Goal: Task Accomplishment & Management: Use online tool/utility

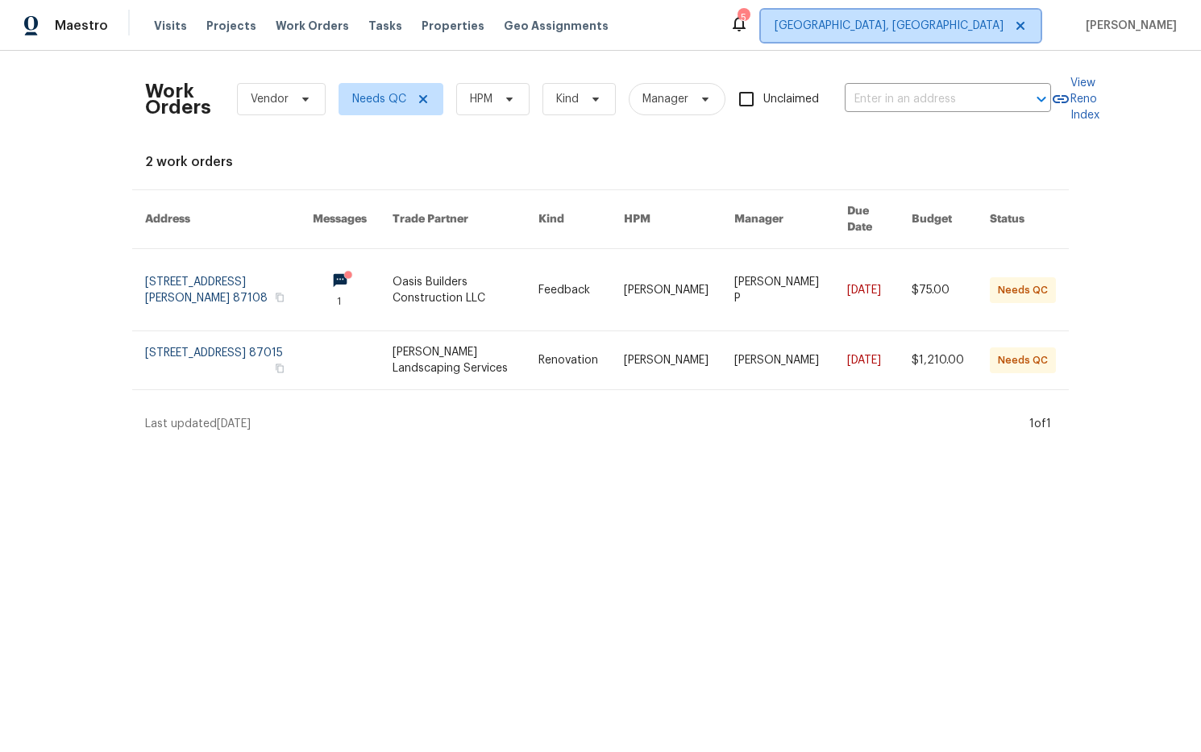
click at [983, 27] on span "Albuquerque, NM" at bounding box center [888, 26] width 229 height 16
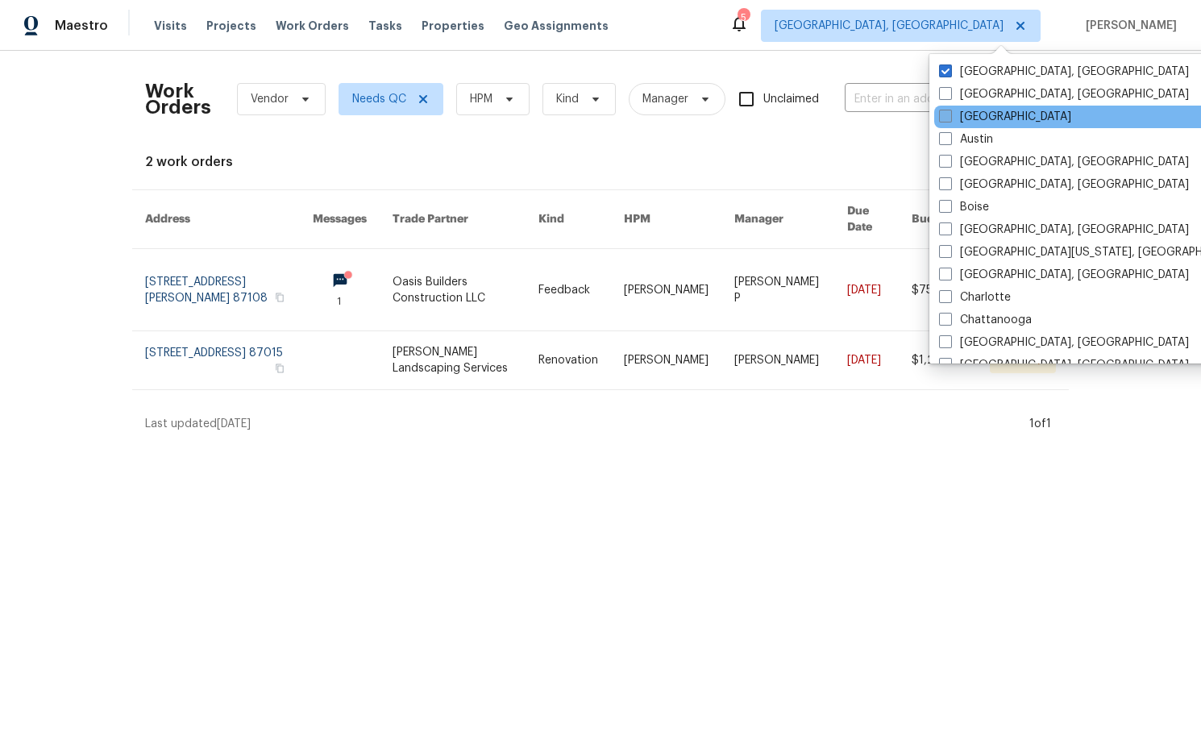
click at [983, 120] on label "[GEOGRAPHIC_DATA]" at bounding box center [1005, 117] width 132 height 16
click at [949, 119] on input "[GEOGRAPHIC_DATA]" at bounding box center [944, 114] width 10 height 10
checkbox input "true"
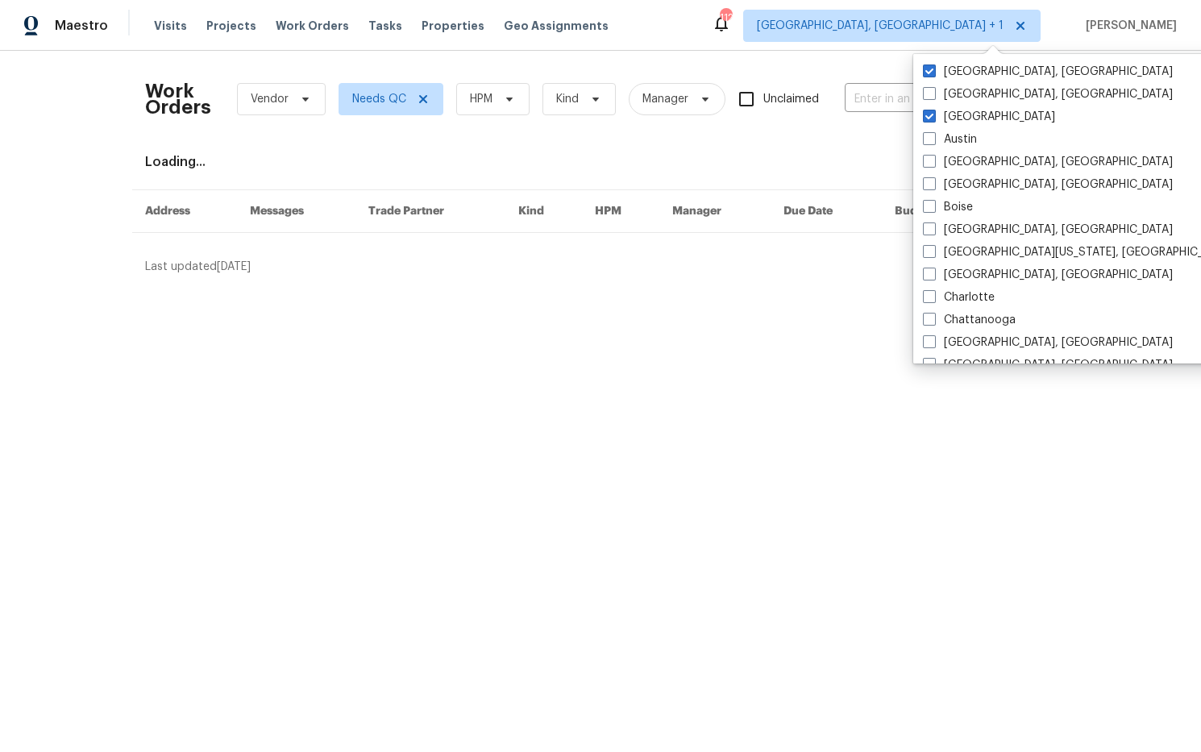
drag, startPoint x: 961, startPoint y: 69, endPoint x: 945, endPoint y: 69, distance: 16.1
click at [961, 69] on label "Albuquerque, NM" at bounding box center [1048, 72] width 250 height 16
click at [933, 69] on input "Albuquerque, NM" at bounding box center [928, 69] width 10 height 10
checkbox input "false"
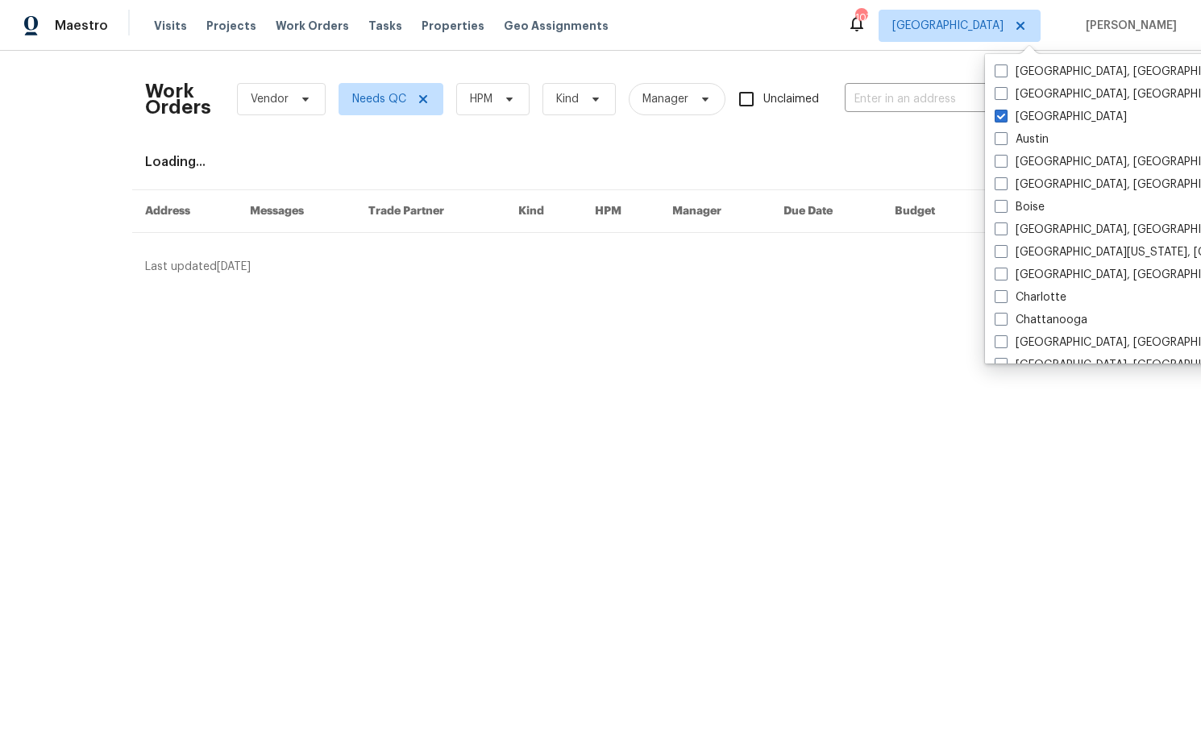
click at [826, 55] on div "Work Orders Vendor Needs QC HPM Kind Manager Unclaimed ​ View Reno Index Loadin…" at bounding box center [600, 169] width 1201 height 237
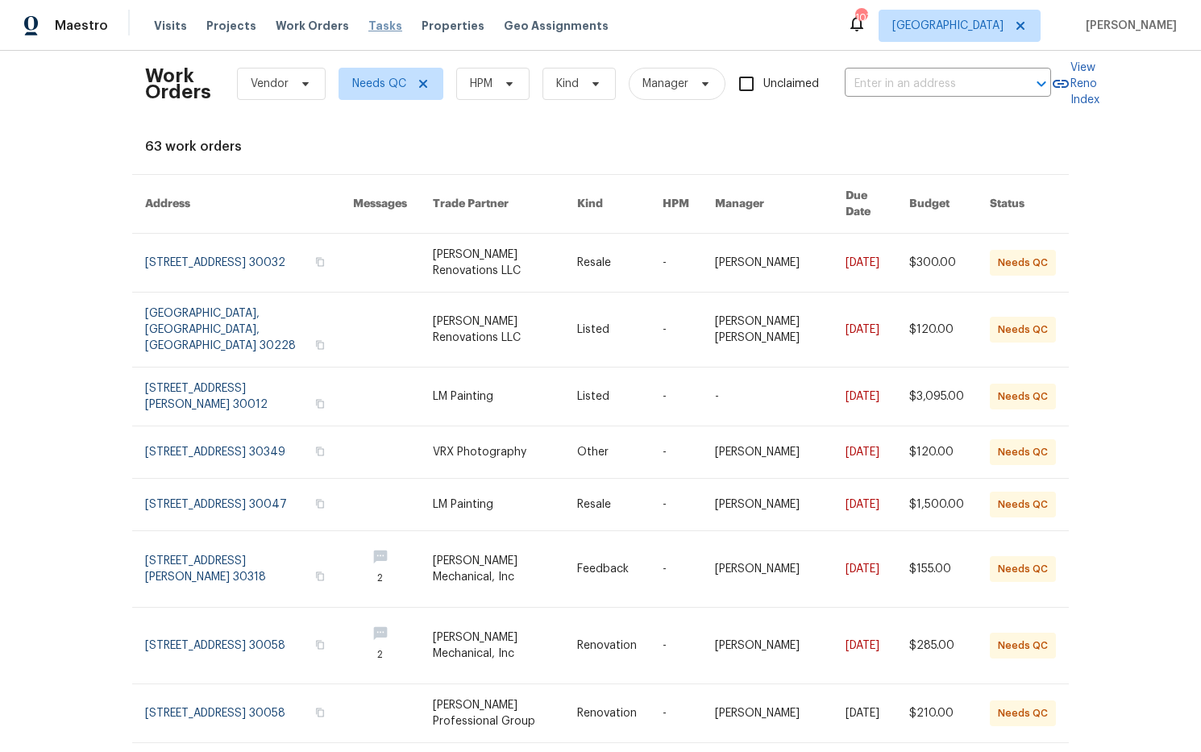
scroll to position [14, 0]
click at [370, 27] on span "Tasks" at bounding box center [385, 25] width 34 height 11
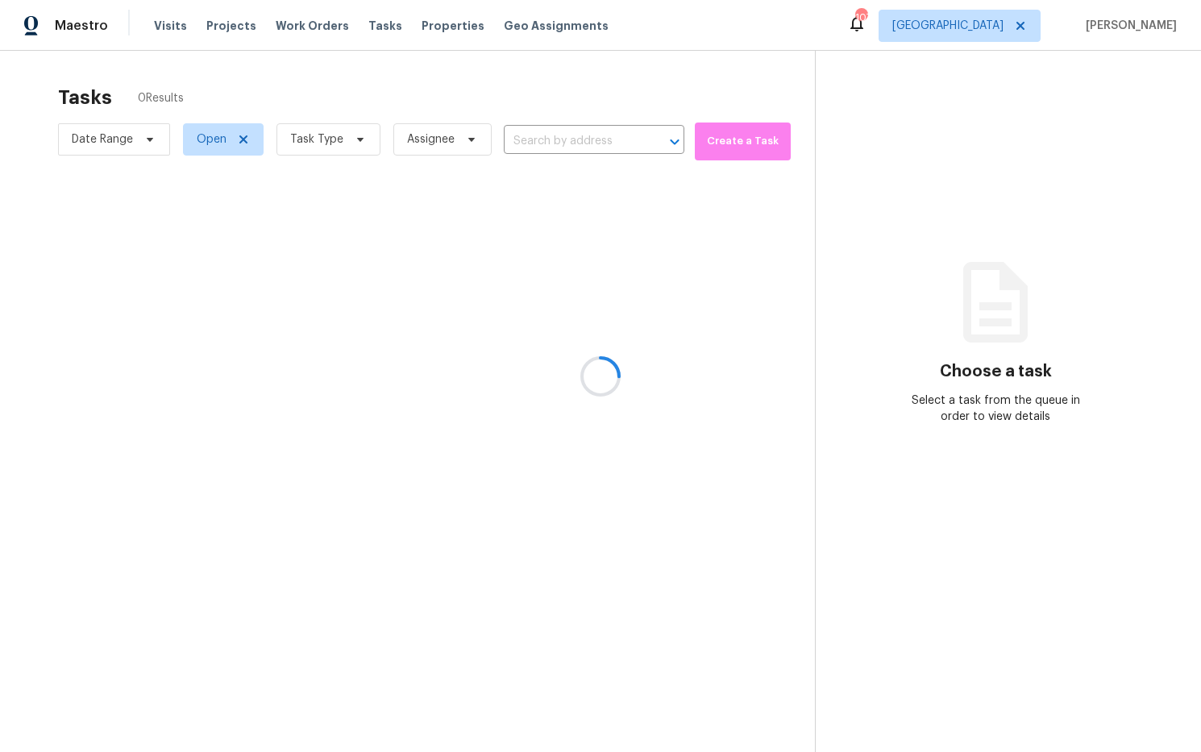
click at [356, 136] on div at bounding box center [600, 376] width 1201 height 752
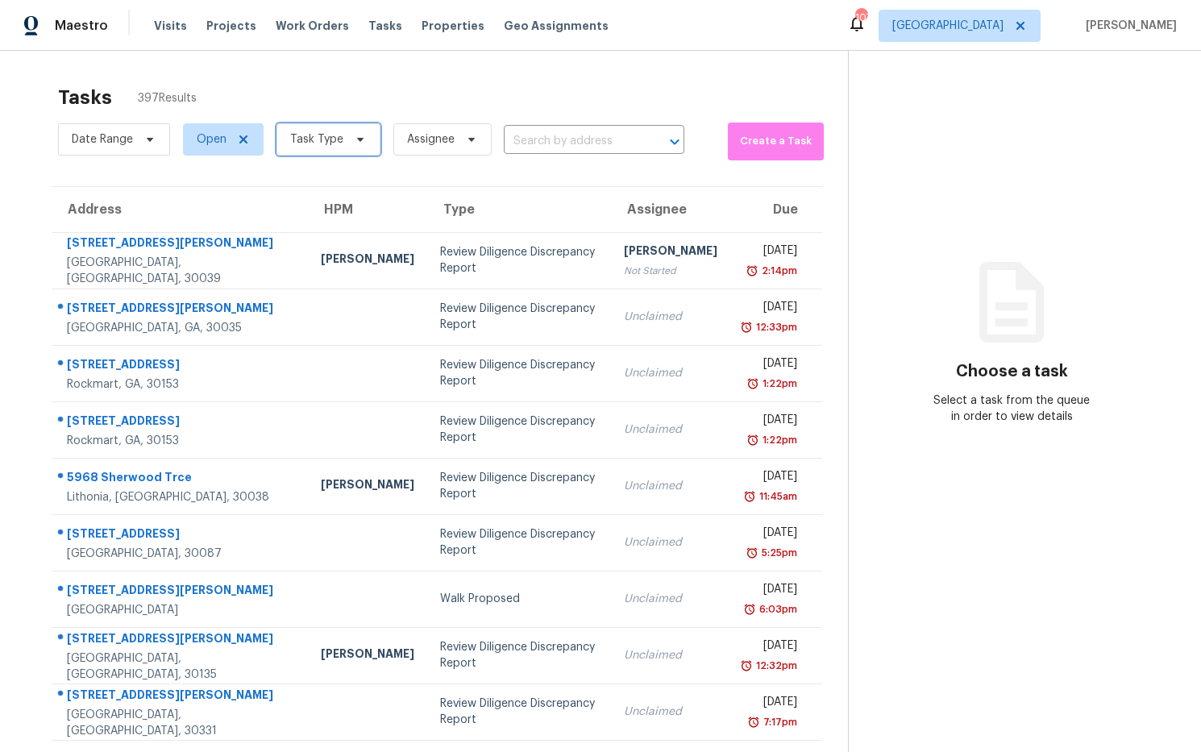
click at [356, 143] on icon at bounding box center [360, 139] width 13 height 13
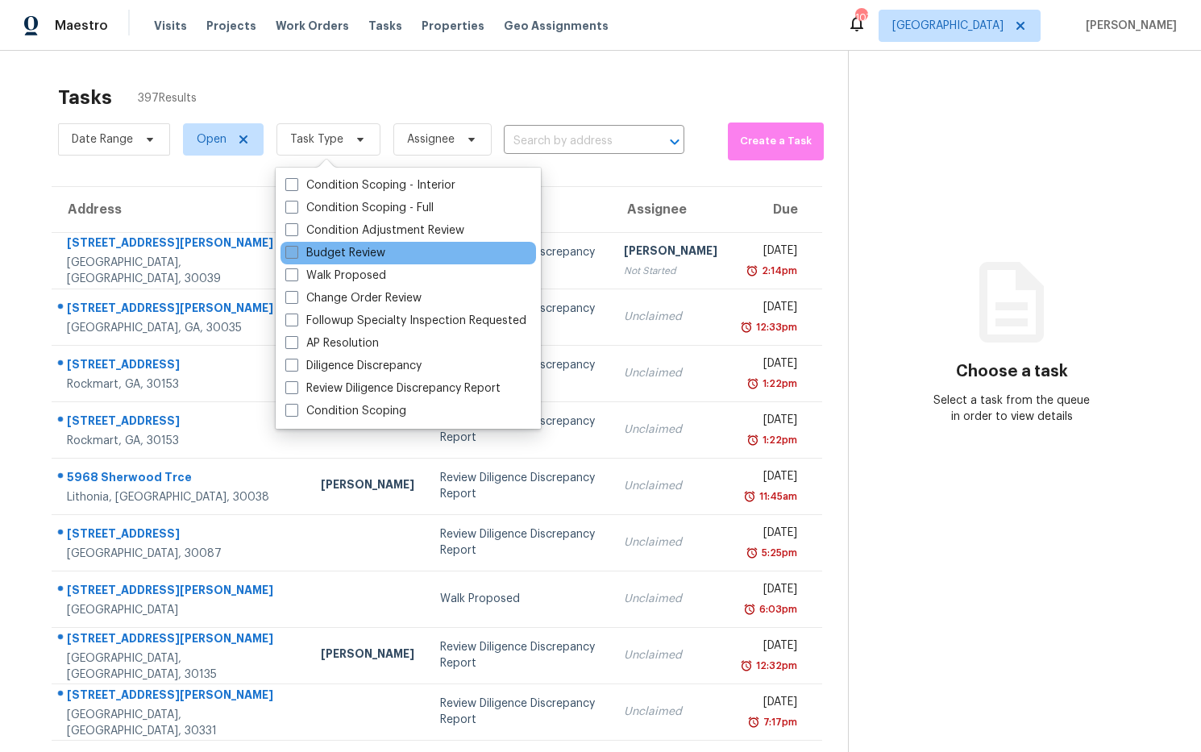
click at [367, 252] on label "Budget Review" at bounding box center [335, 253] width 100 height 16
click at [296, 252] on input "Budget Review" at bounding box center [290, 250] width 10 height 10
checkbox input "true"
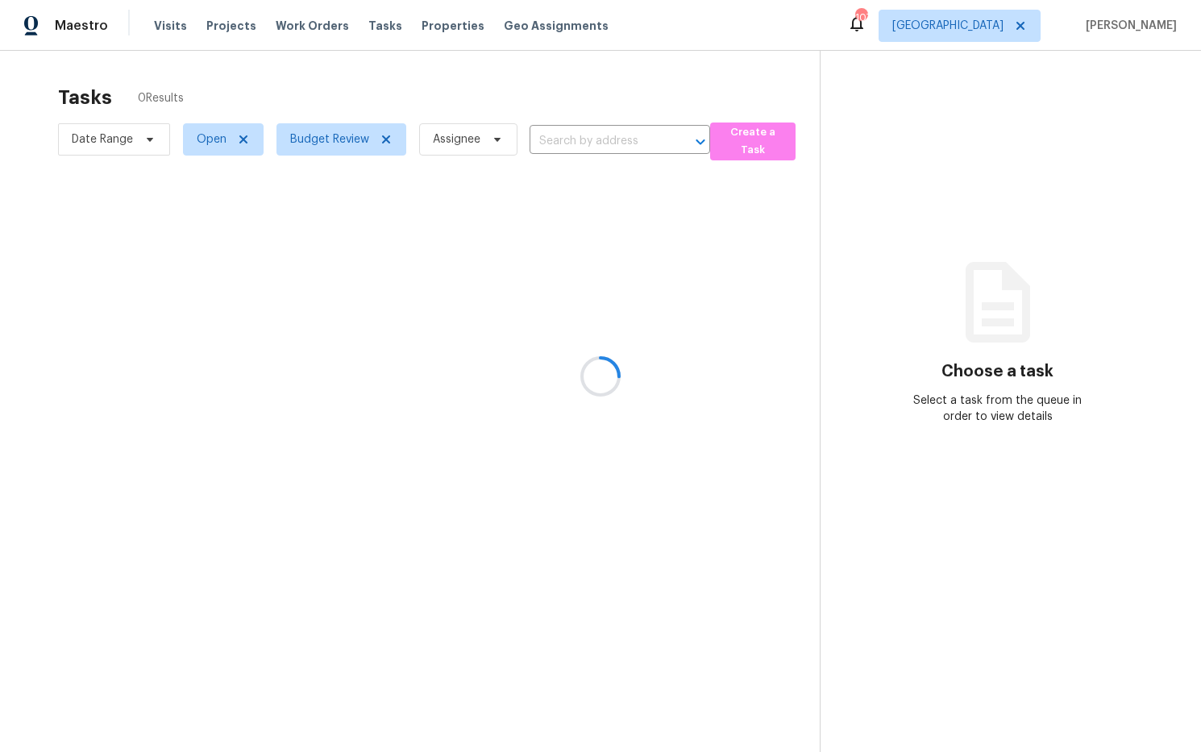
click at [970, 139] on div at bounding box center [600, 376] width 1201 height 752
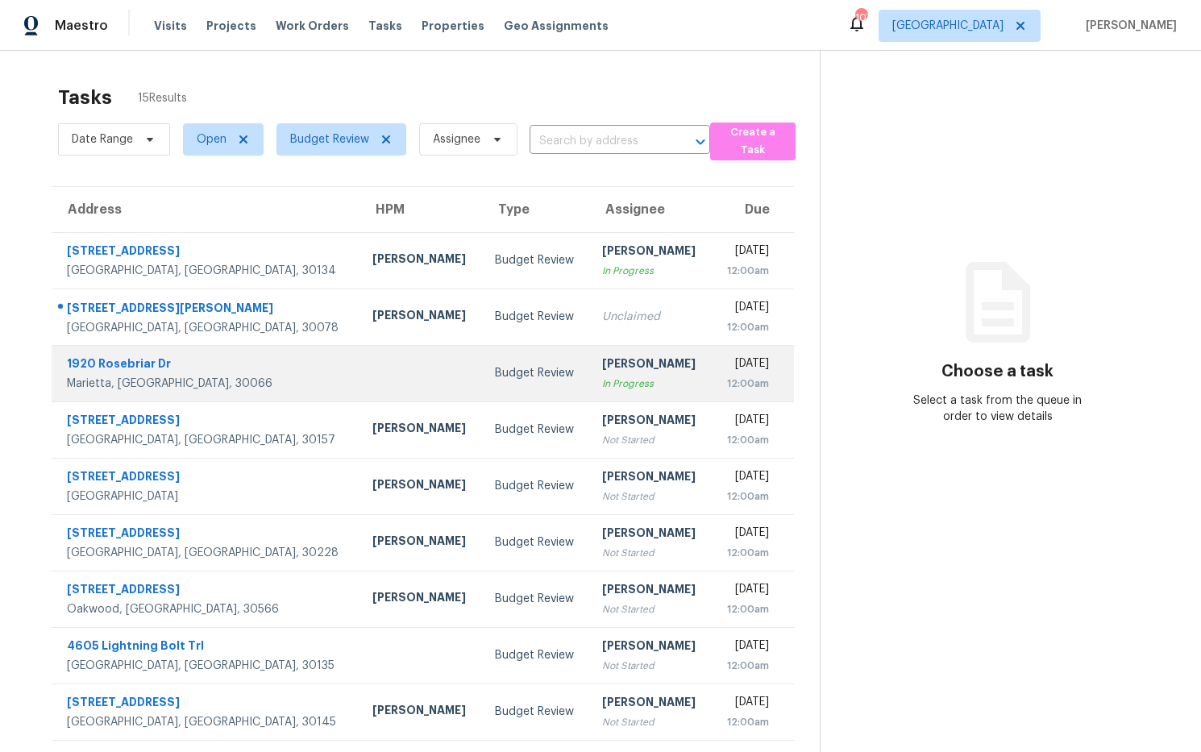
scroll to position [88, 0]
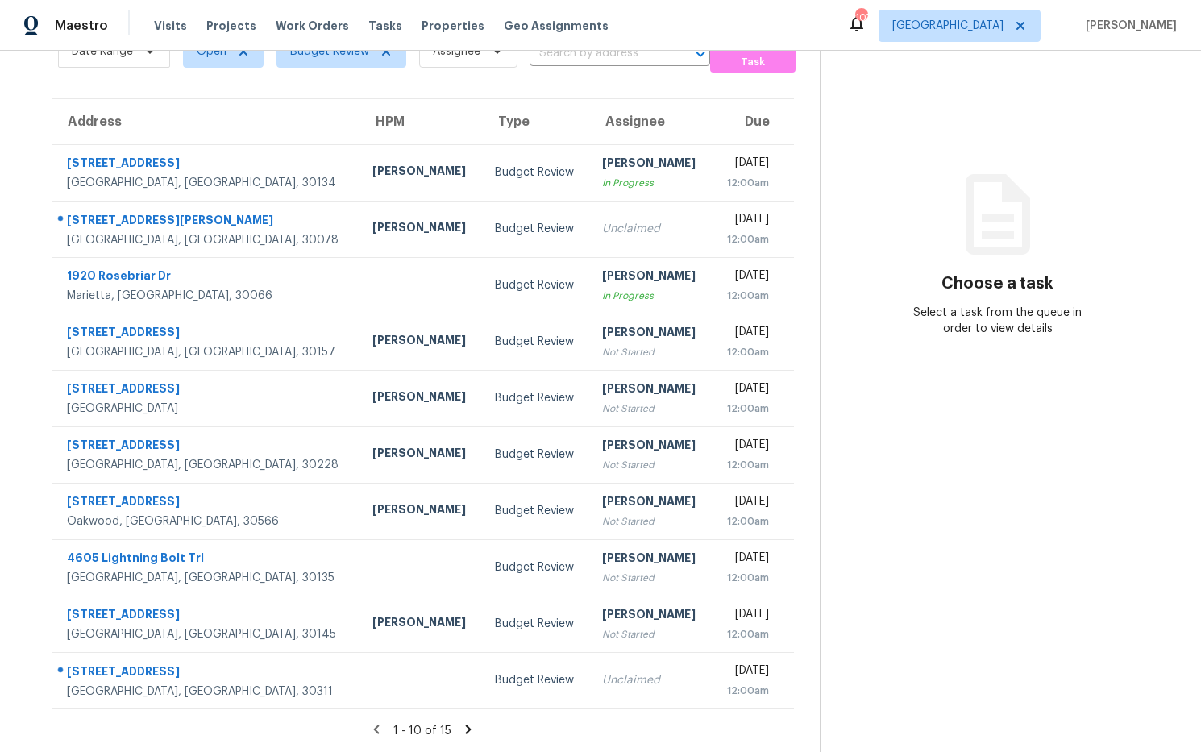
click at [472, 727] on icon at bounding box center [468, 729] width 15 height 15
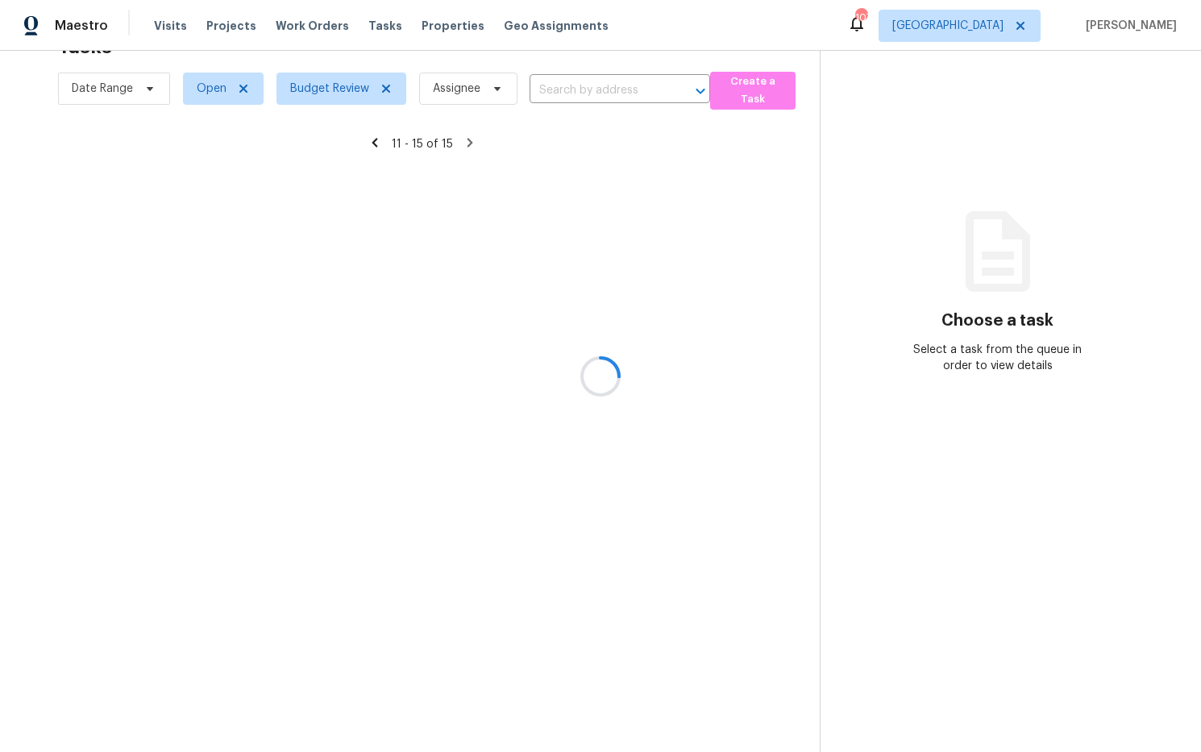
scroll to position [51, 0]
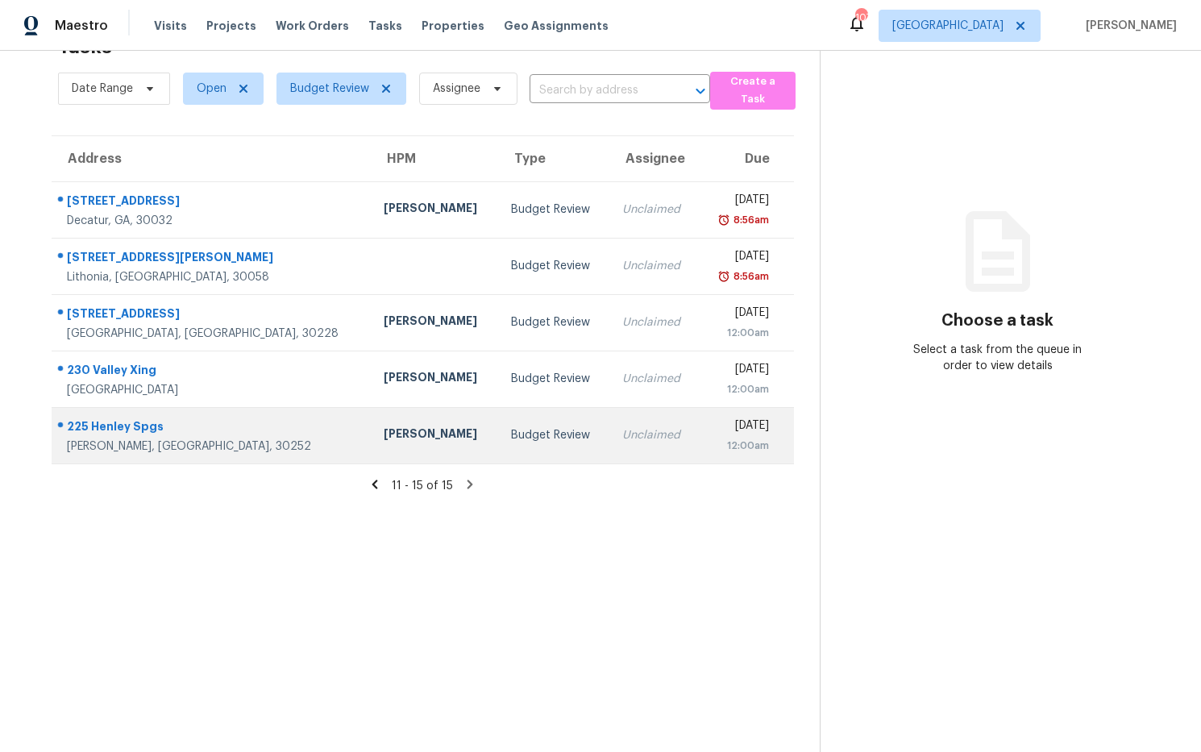
click at [384, 434] on div "[PERSON_NAME]" at bounding box center [435, 435] width 102 height 20
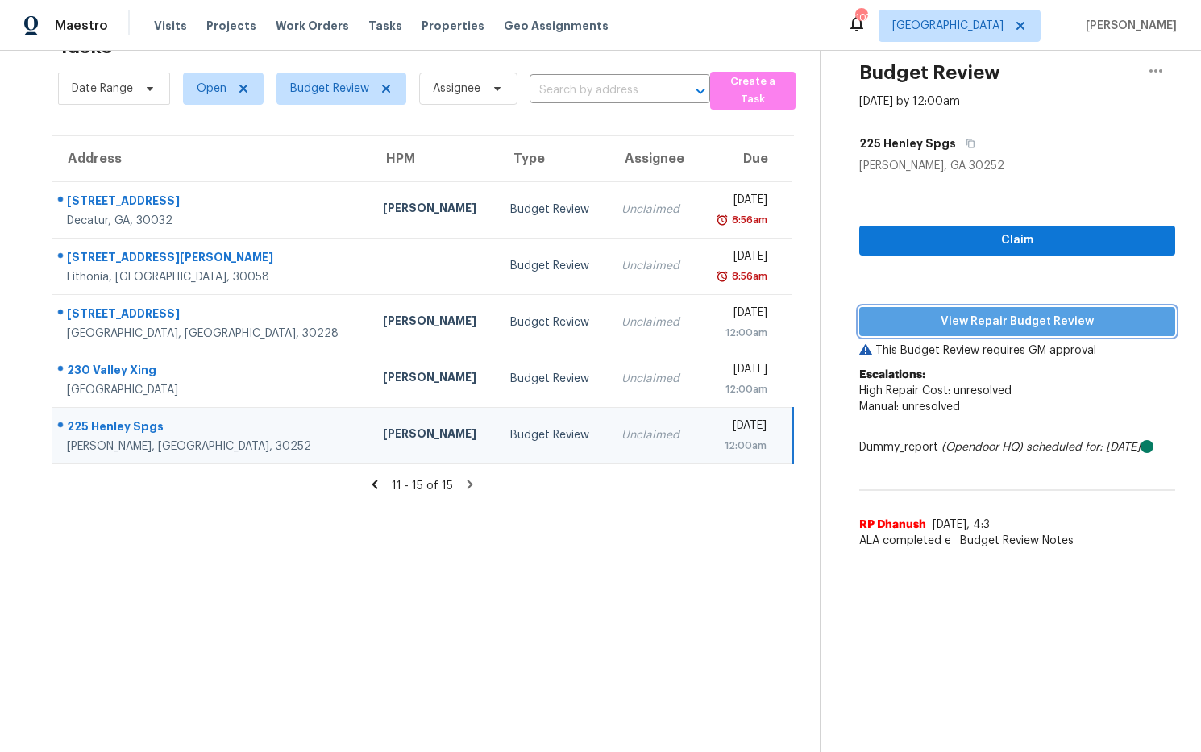
click at [993, 325] on span "View Repair Budget Review" at bounding box center [1017, 322] width 290 height 20
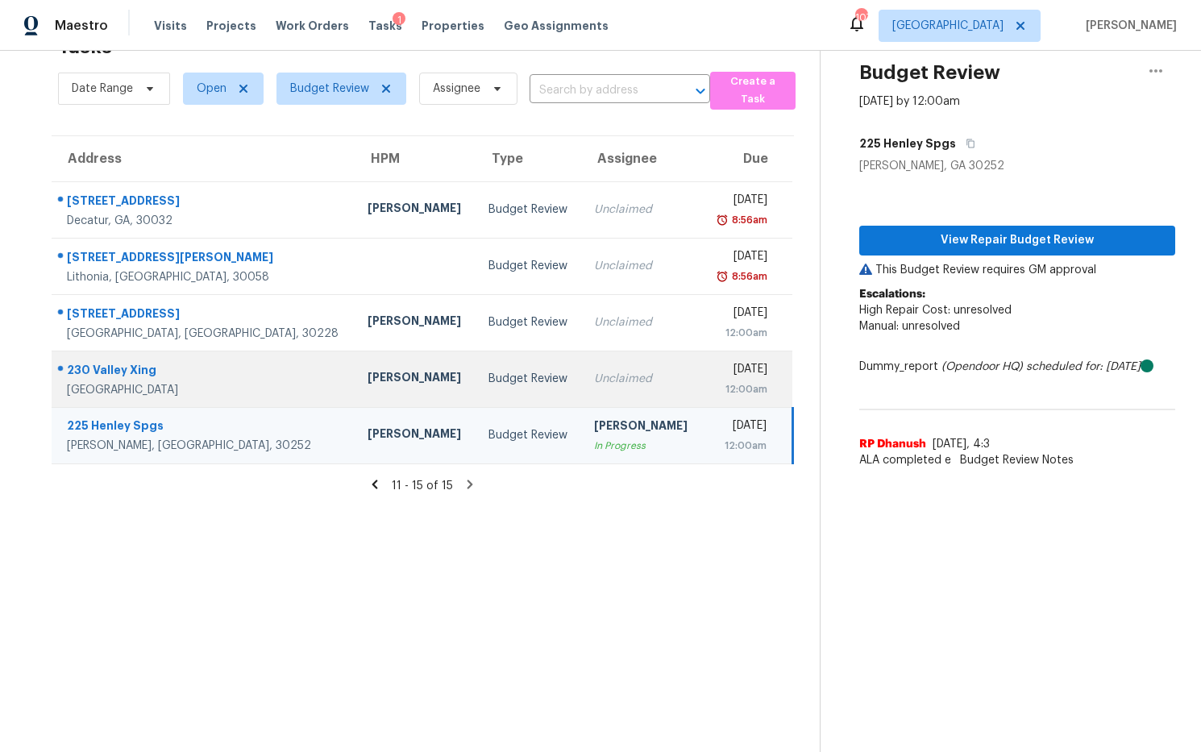
click at [367, 376] on div "Tyler Payne" at bounding box center [414, 379] width 95 height 20
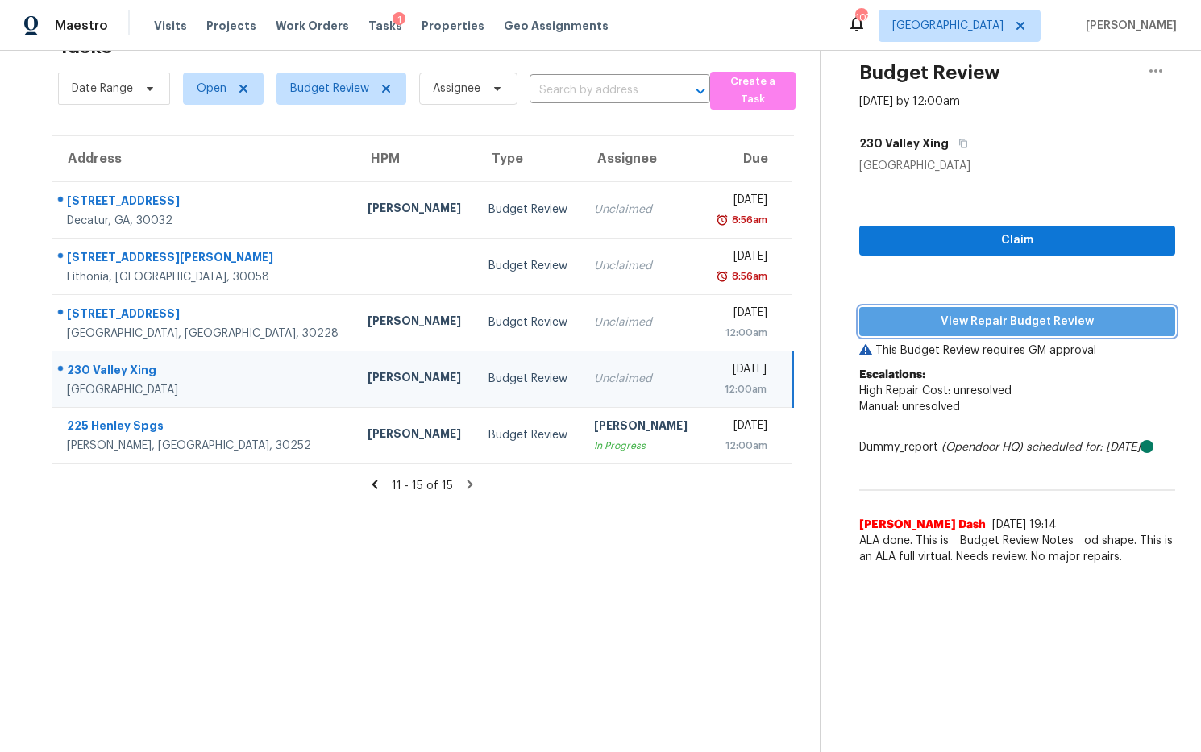
click at [977, 322] on span "View Repair Budget Review" at bounding box center [1017, 322] width 290 height 20
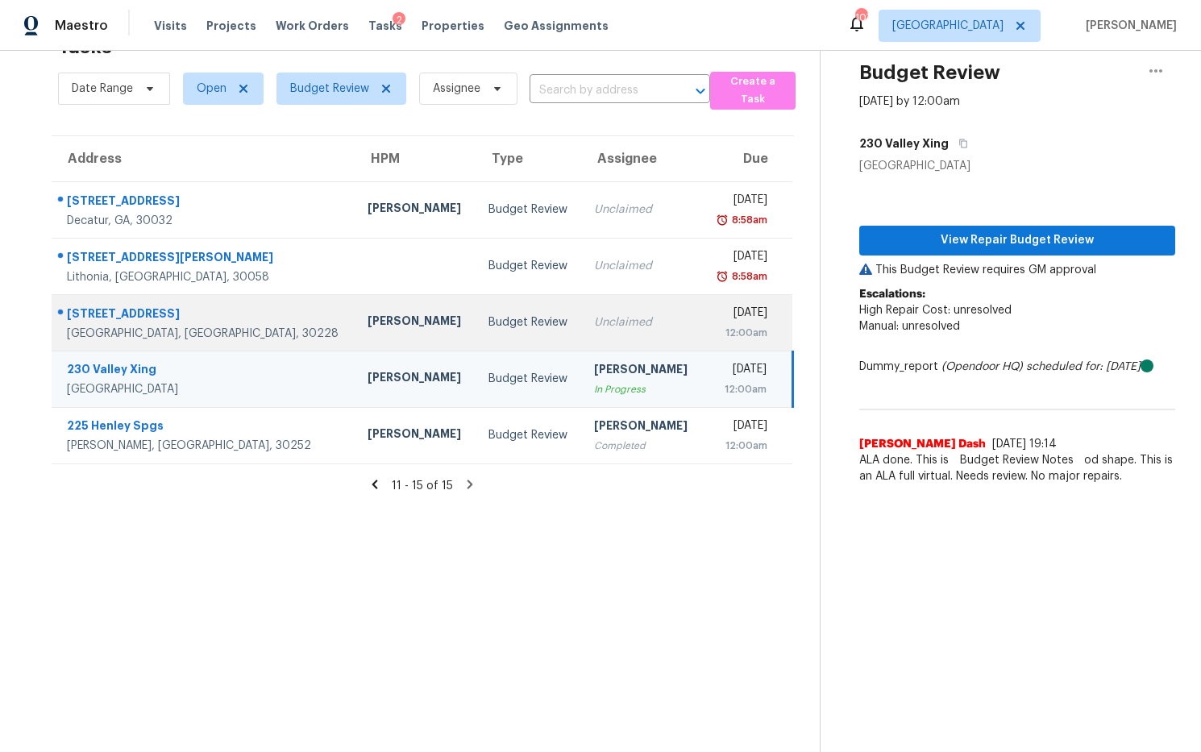
click at [367, 319] on div "[PERSON_NAME]" at bounding box center [414, 323] width 95 height 20
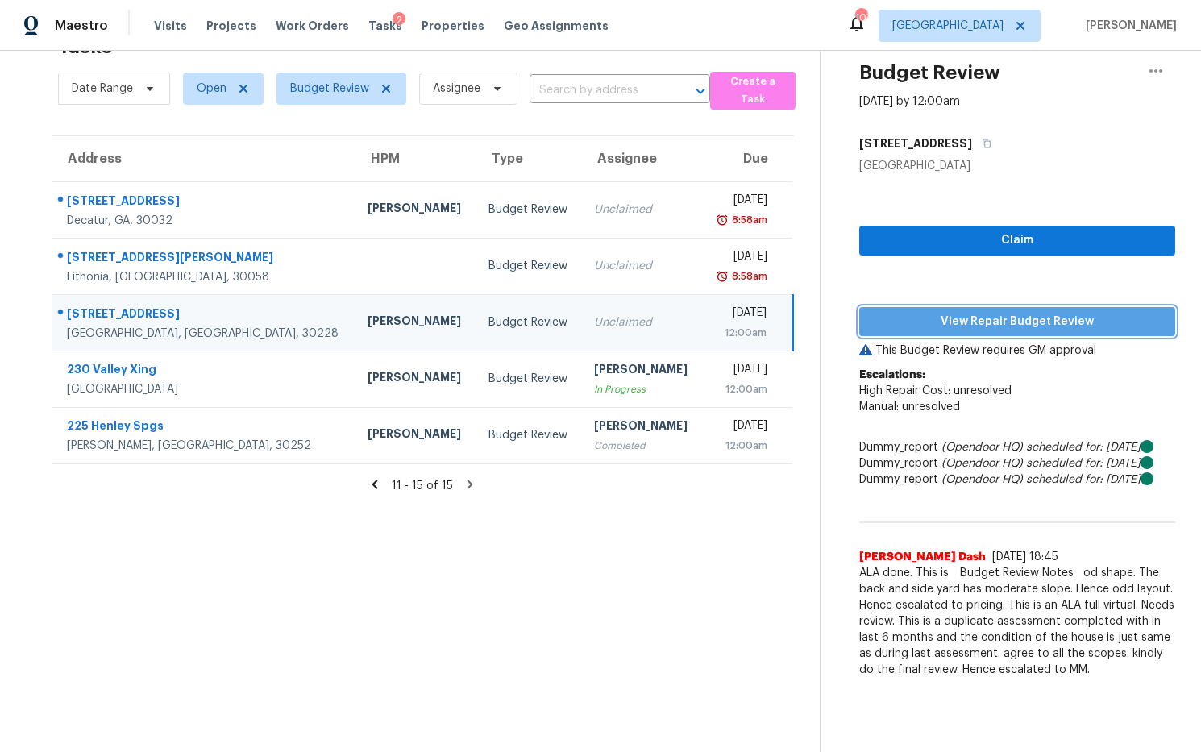
click at [1000, 326] on span "View Repair Budget Review" at bounding box center [1017, 322] width 290 height 20
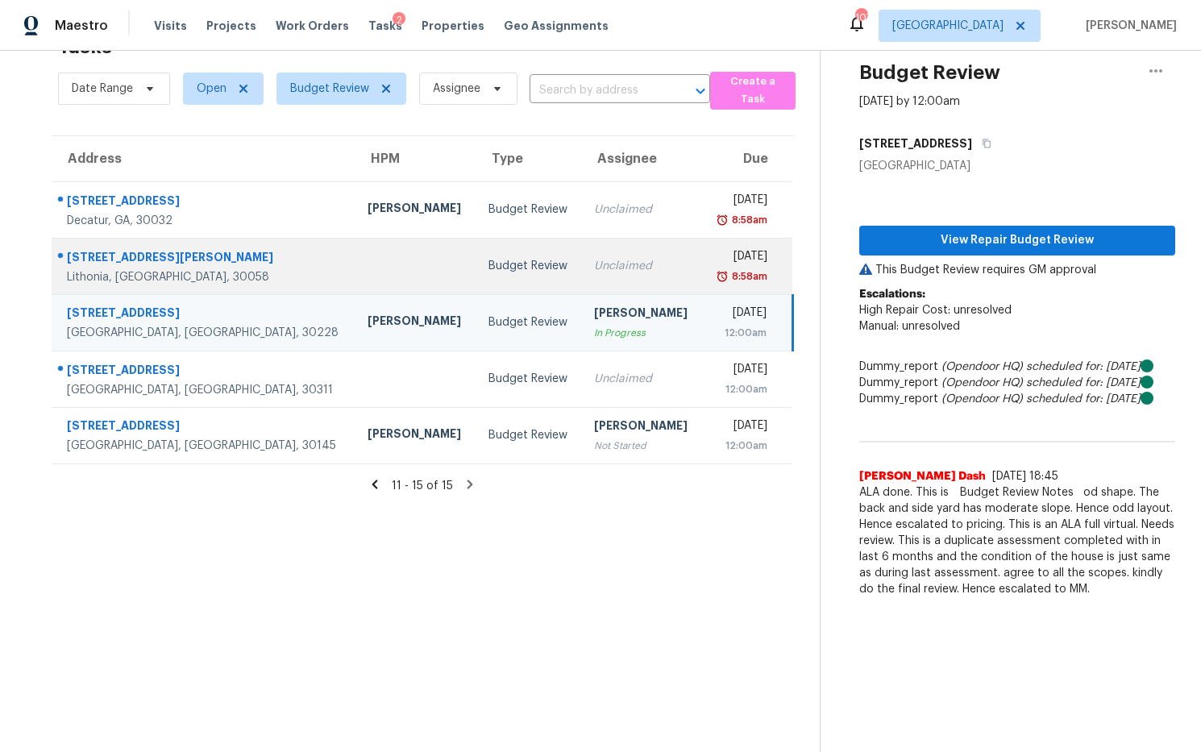
click at [188, 264] on div "2373 Wellborn Hills Ct" at bounding box center [204, 259] width 275 height 20
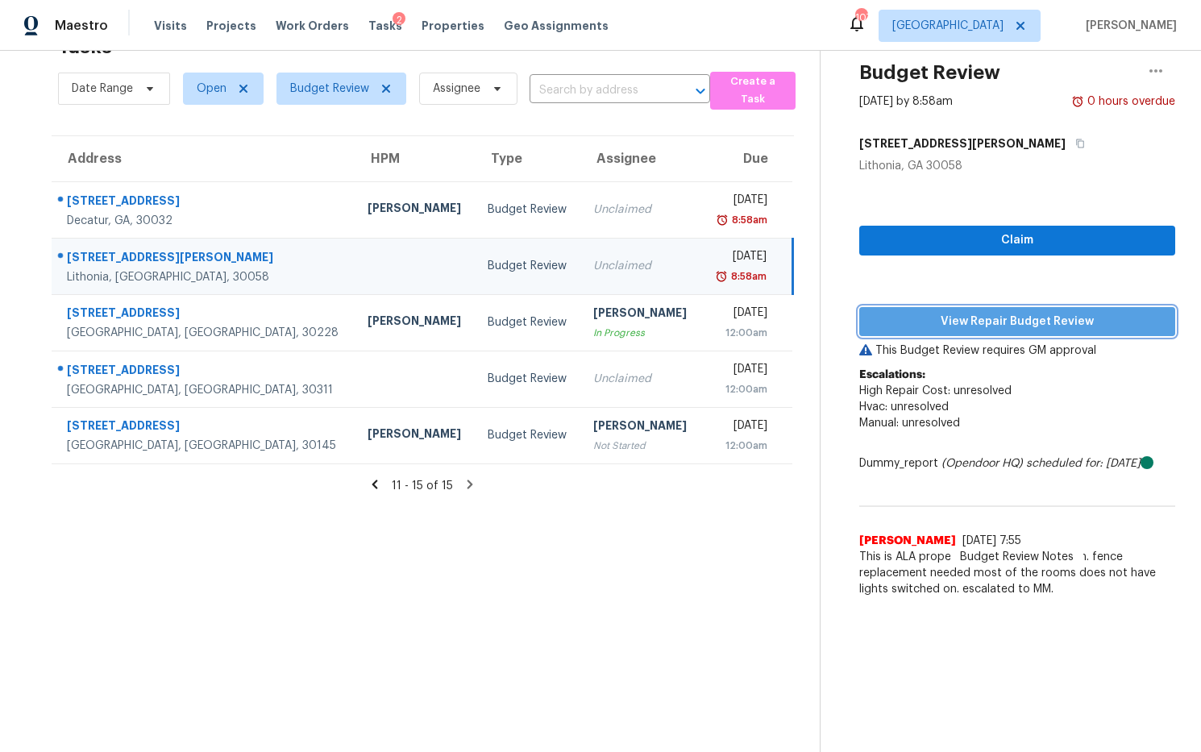
click at [1006, 324] on span "View Repair Budget Review" at bounding box center [1017, 322] width 290 height 20
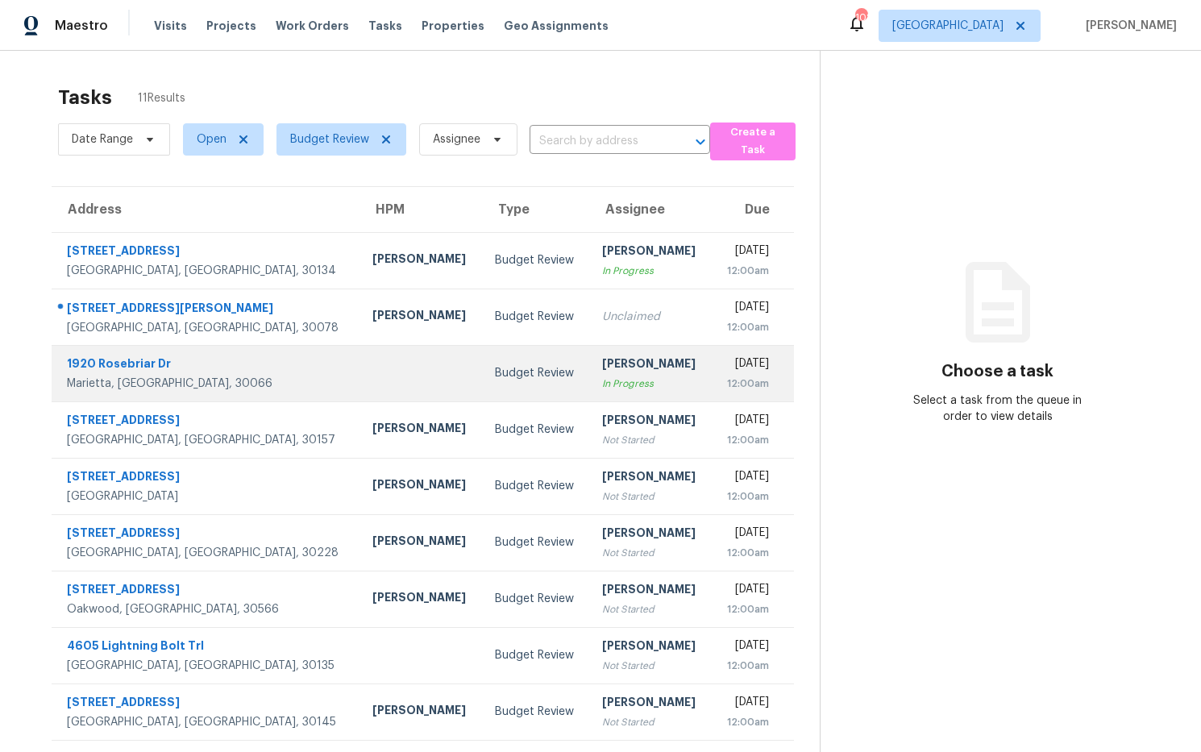
scroll to position [88, 0]
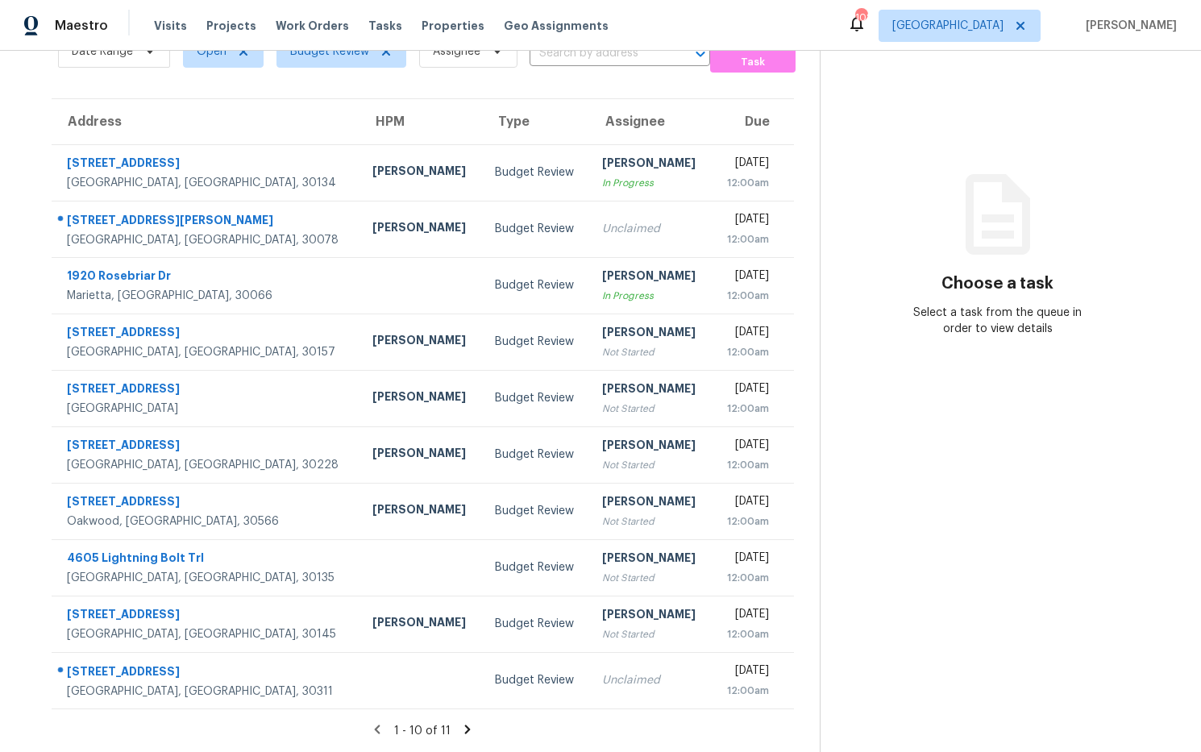
click at [468, 728] on icon at bounding box center [468, 728] width 6 height 9
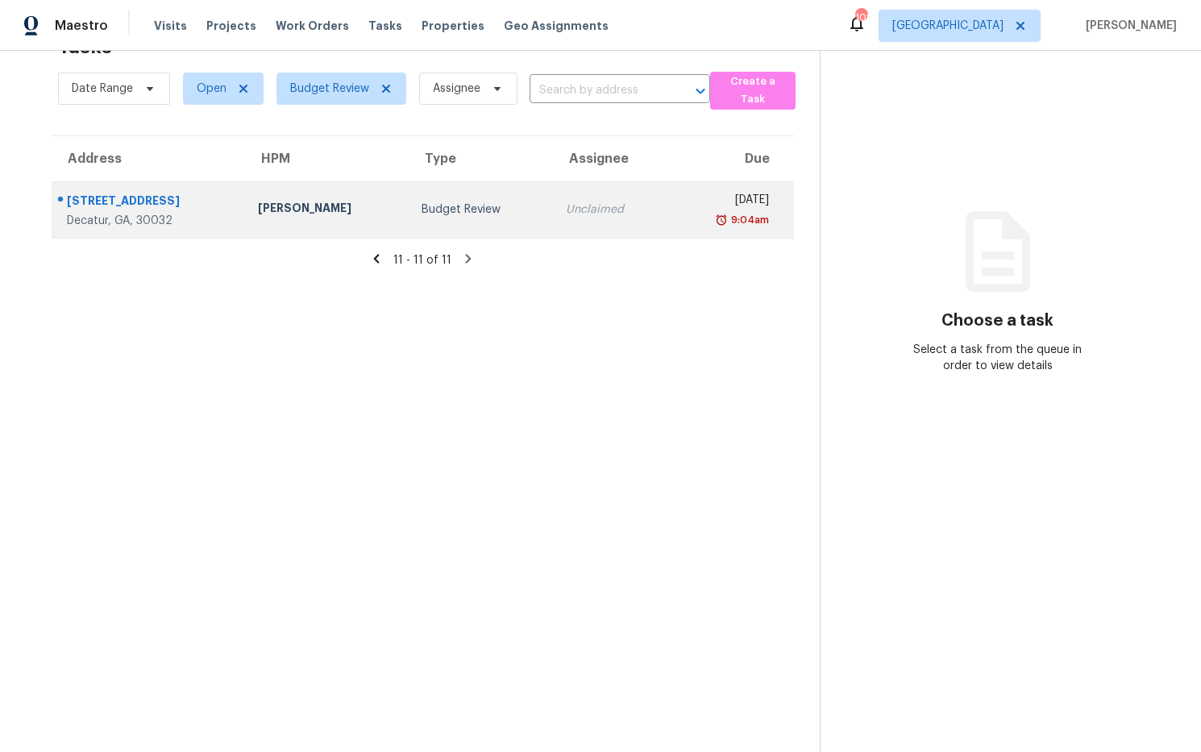
click at [258, 213] on div "Juan Lozano" at bounding box center [327, 210] width 138 height 20
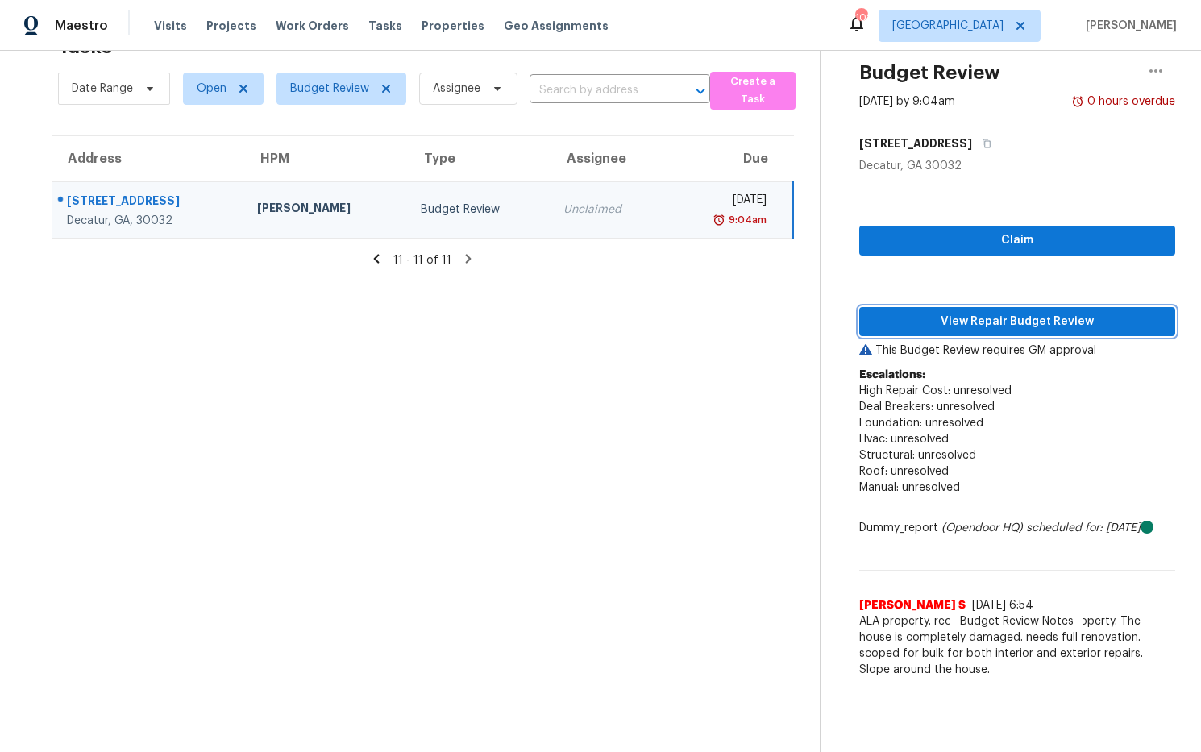
click at [987, 326] on span "View Repair Budget Review" at bounding box center [1017, 322] width 290 height 20
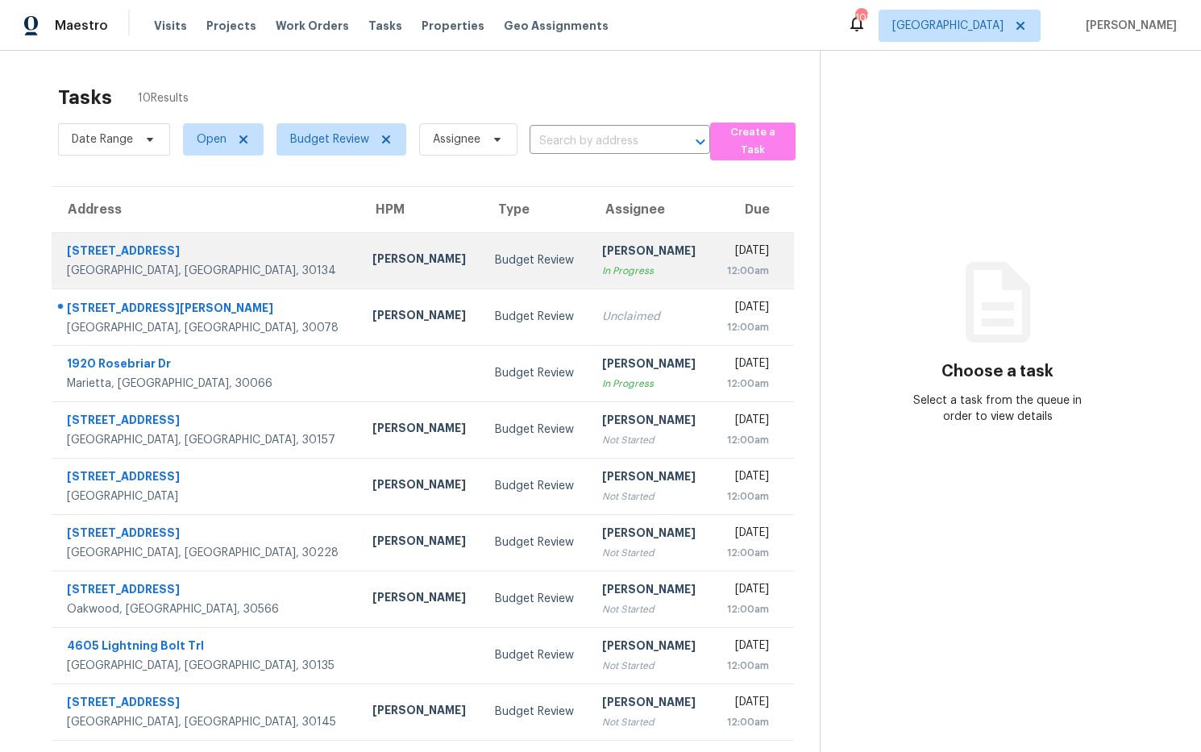
scroll to position [58, 0]
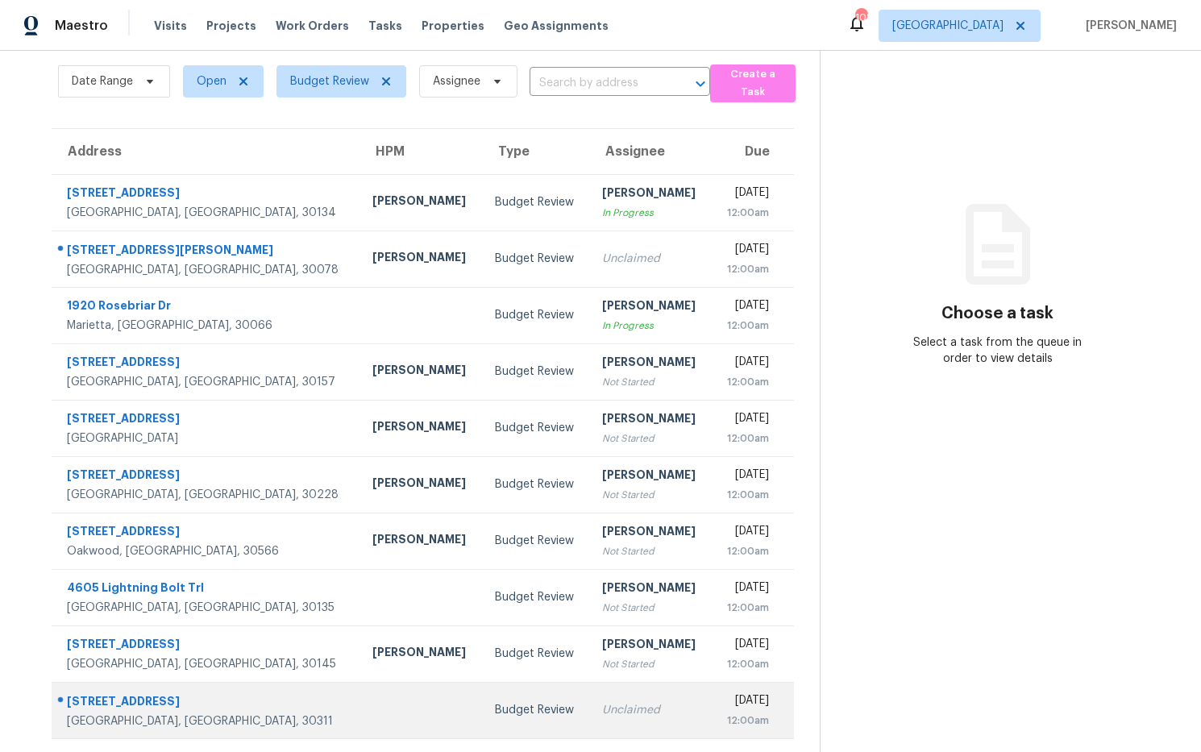
click at [160, 699] on div "533 Fielding Ln SW" at bounding box center [207, 703] width 280 height 20
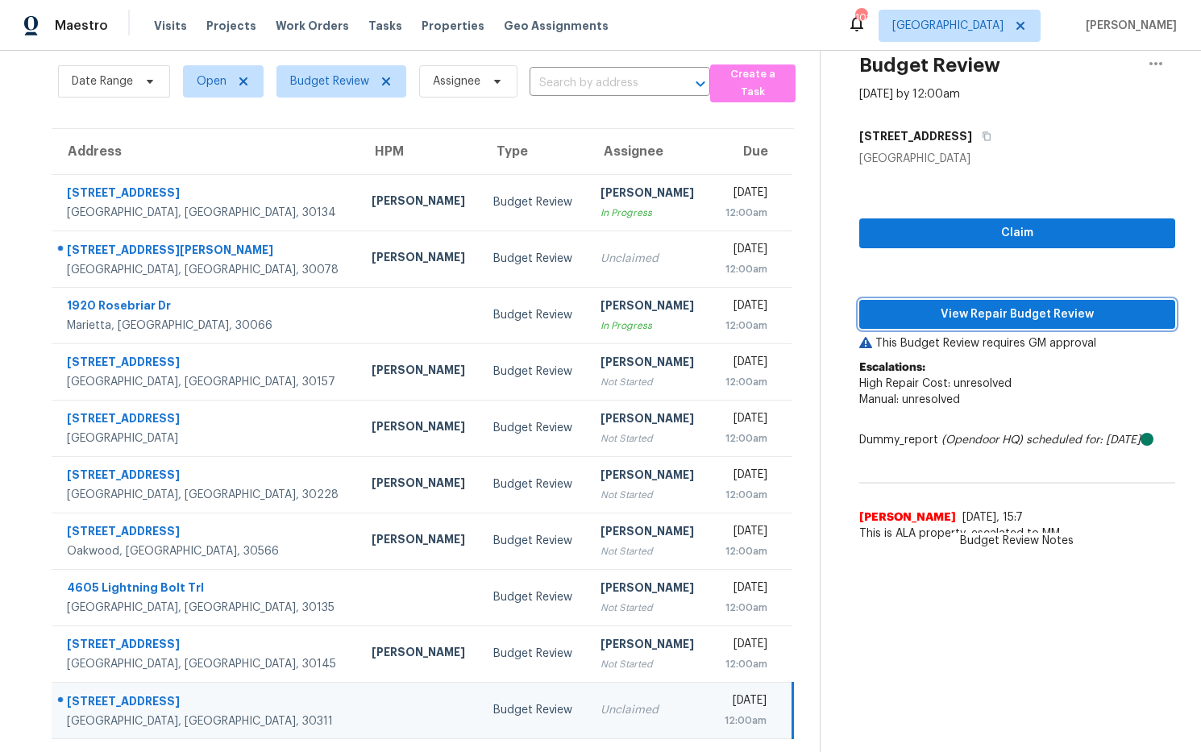
click at [970, 316] on span "View Repair Budget Review" at bounding box center [1017, 315] width 290 height 20
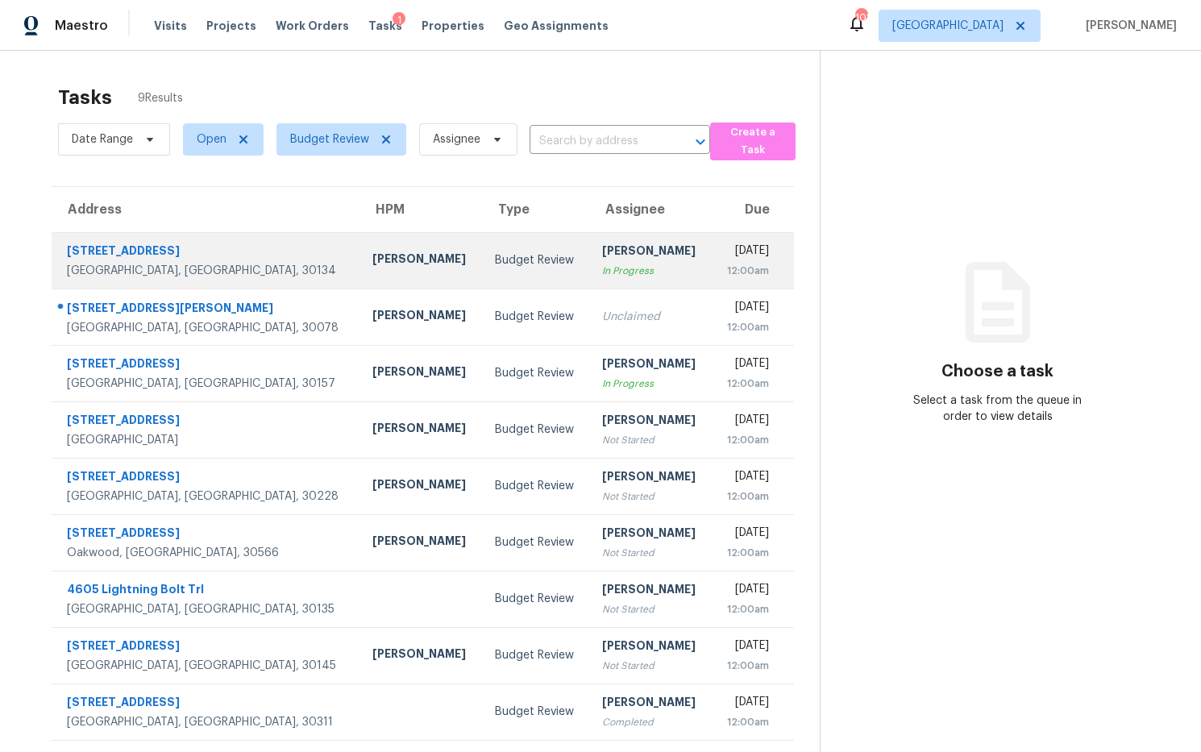
scroll to position [51, 0]
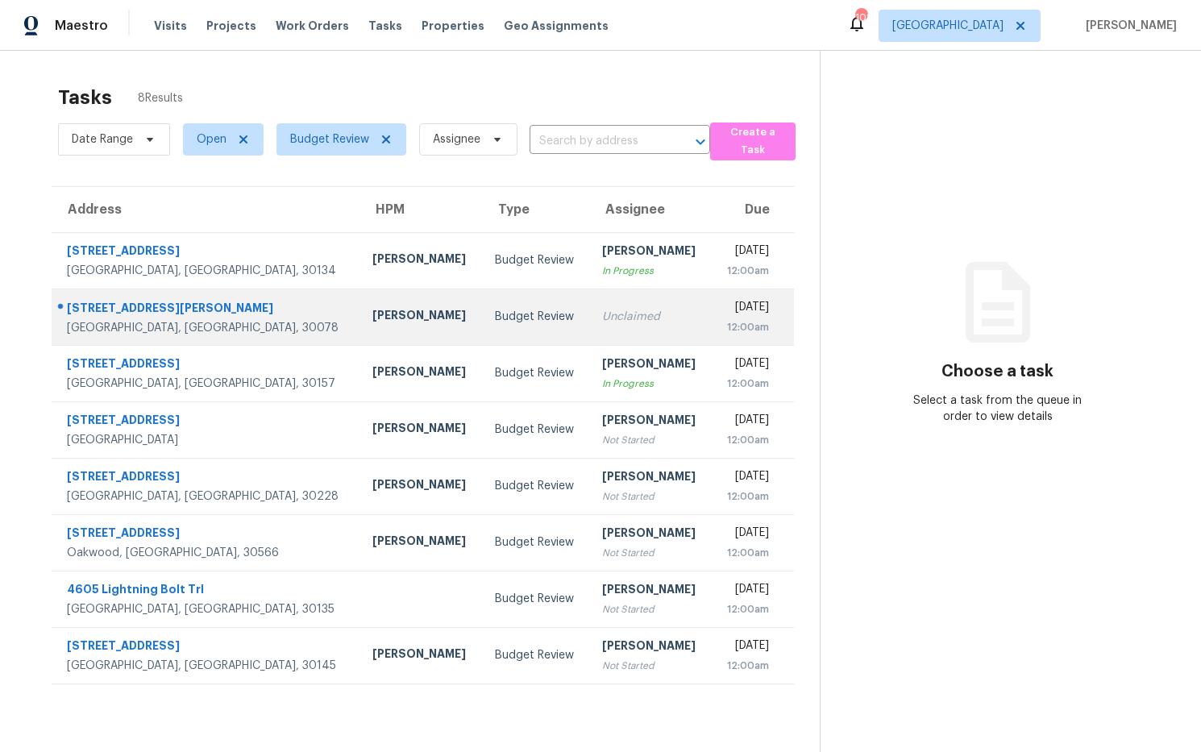
click at [133, 310] on div "[STREET_ADDRESS][PERSON_NAME]" at bounding box center [207, 310] width 280 height 20
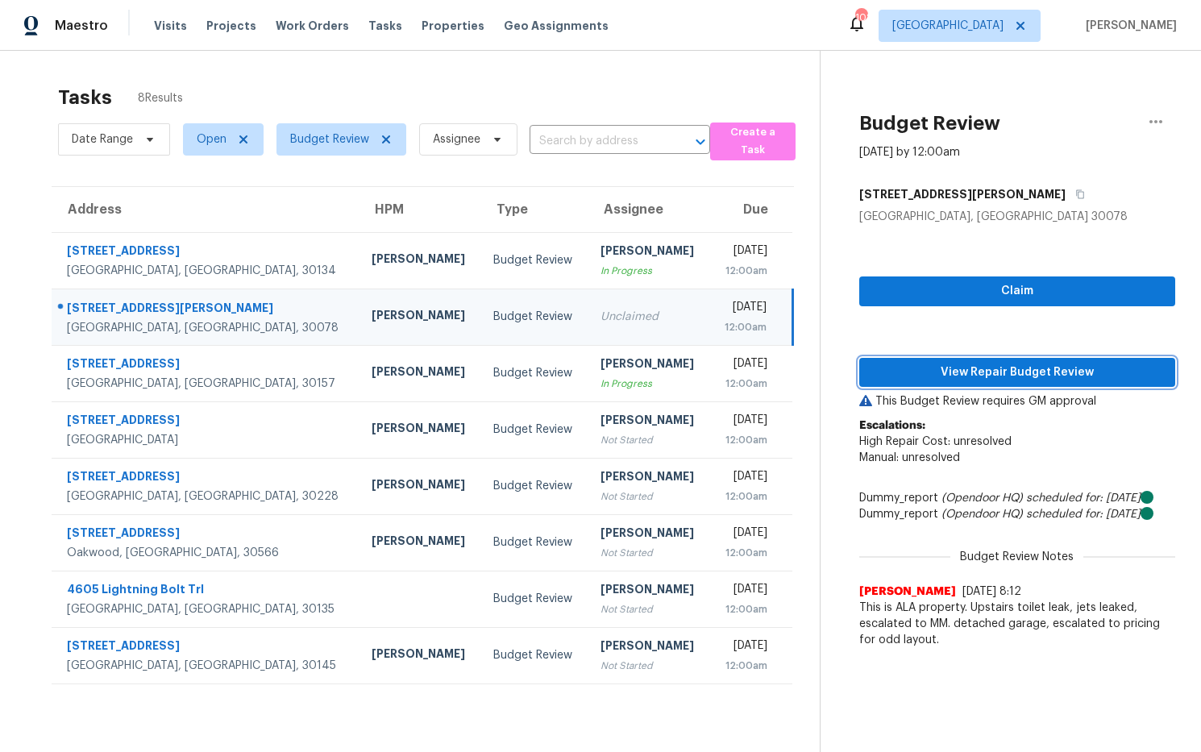
click at [973, 369] on span "View Repair Budget Review" at bounding box center [1017, 373] width 290 height 20
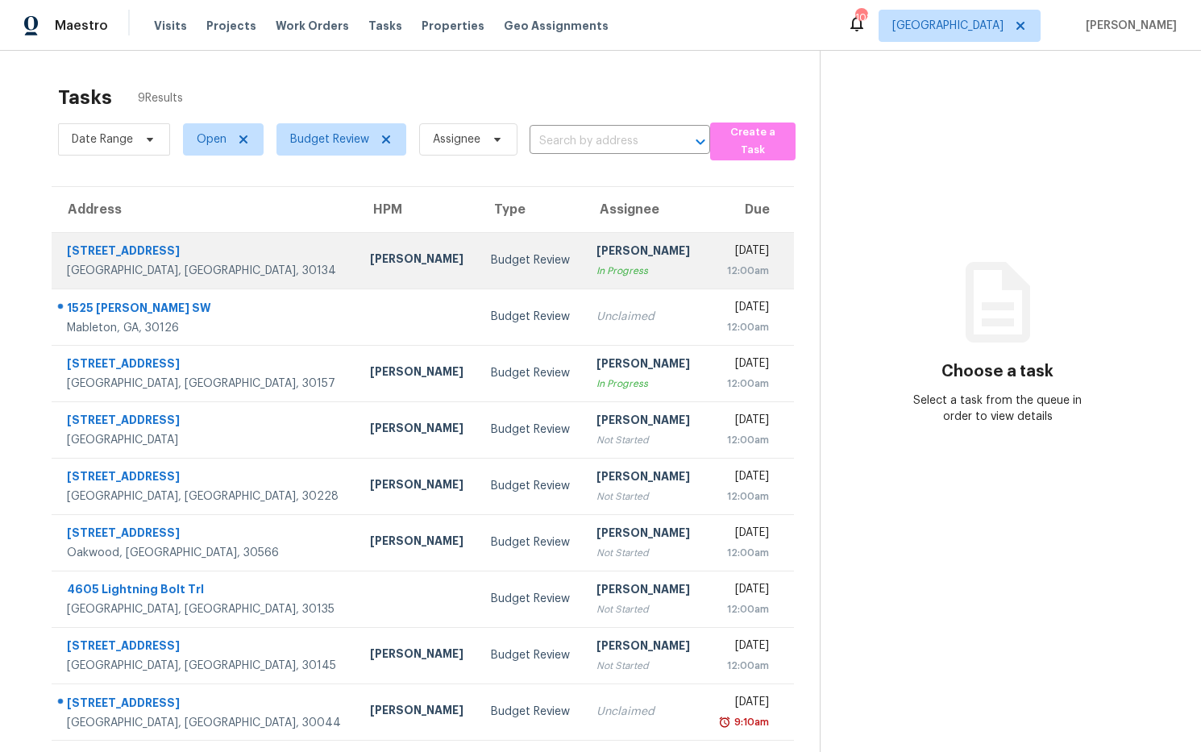
scroll to position [51, 0]
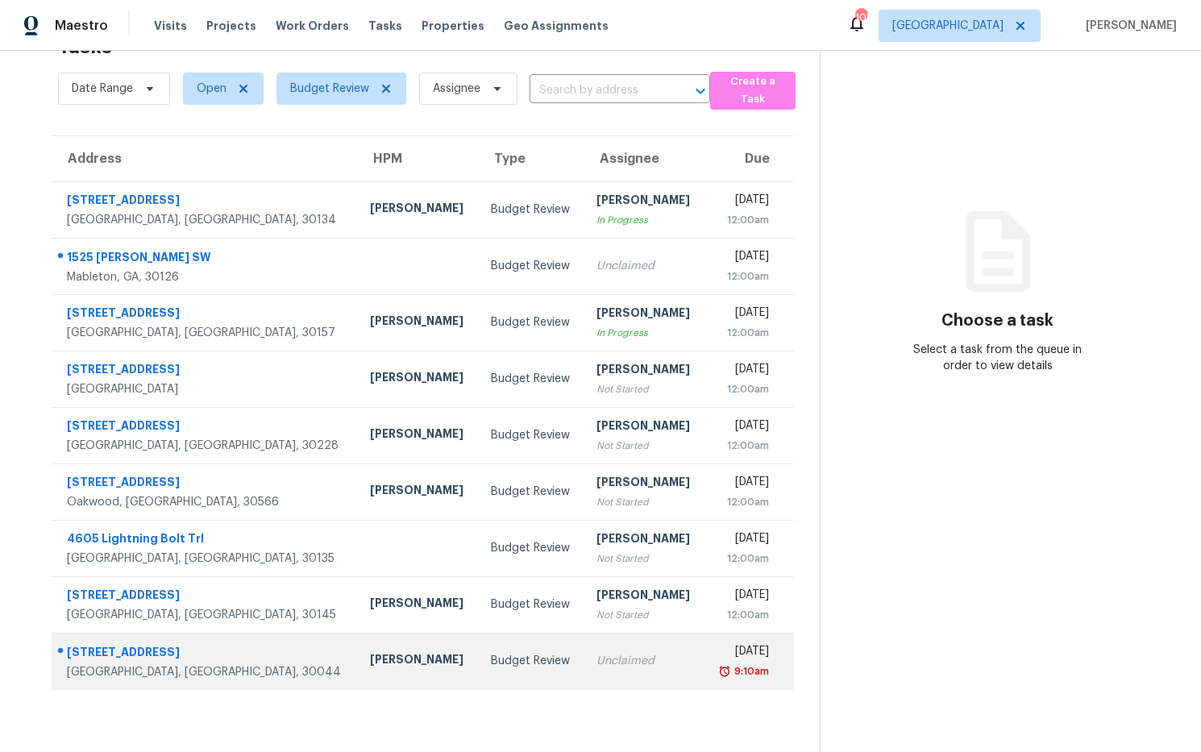
click at [370, 655] on div "[PERSON_NAME]" at bounding box center [417, 661] width 95 height 20
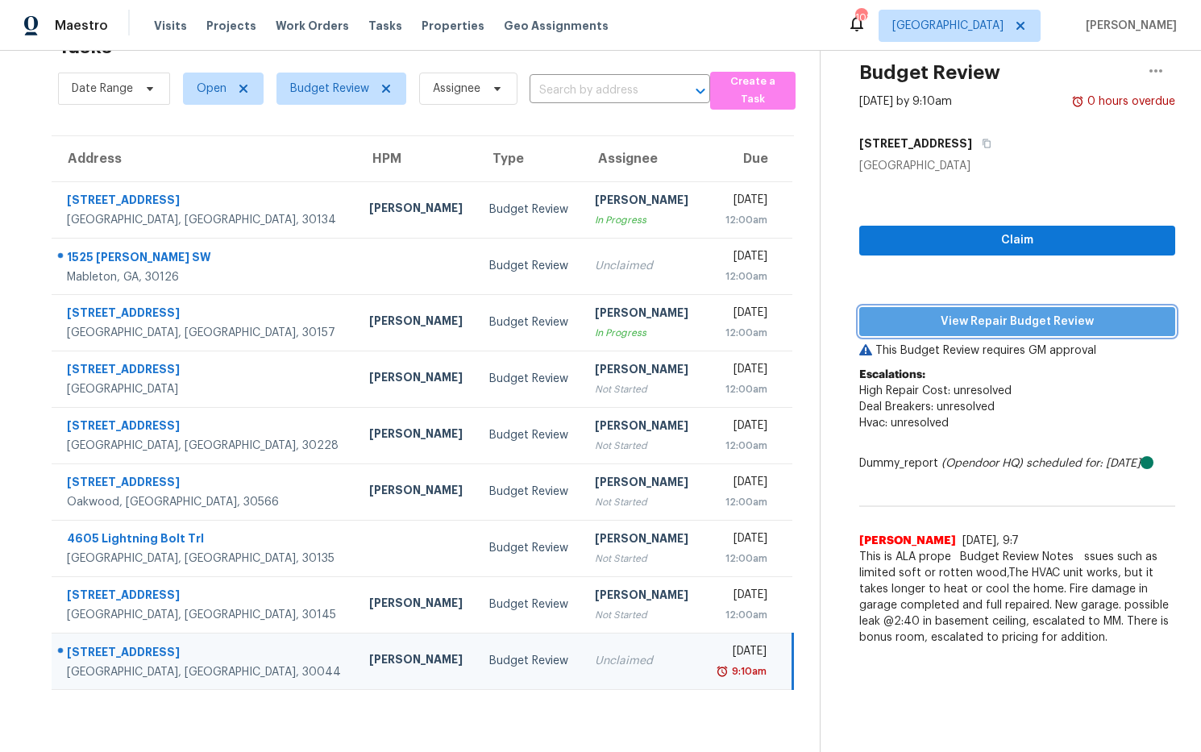
click at [947, 326] on span "View Repair Budget Review" at bounding box center [1017, 322] width 290 height 20
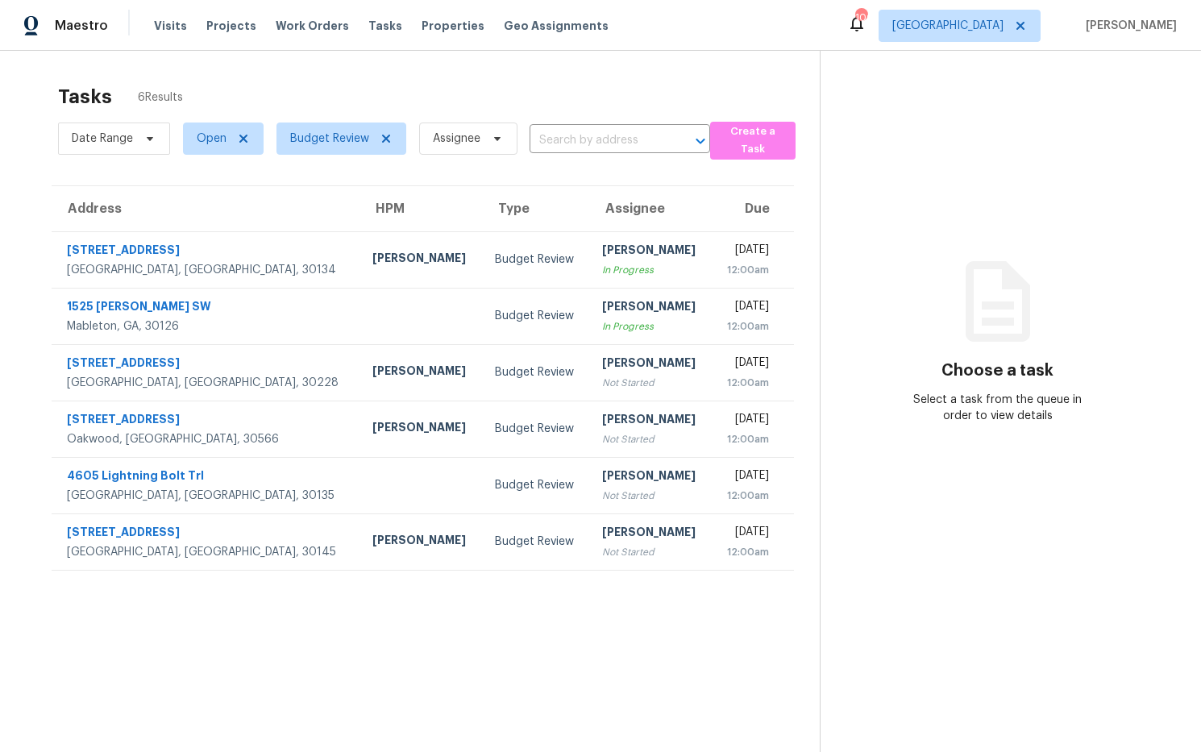
scroll to position [2, 0]
